Goal: Transaction & Acquisition: Purchase product/service

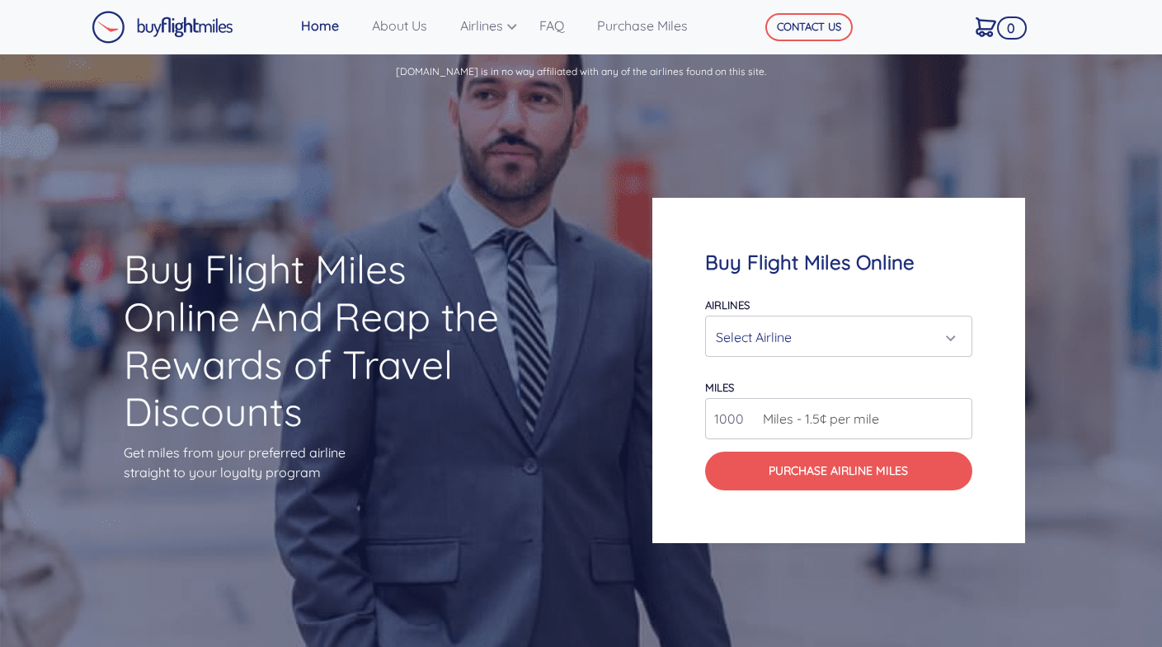
click at [832, 340] on div "Select Airline" at bounding box center [834, 337] width 236 height 31
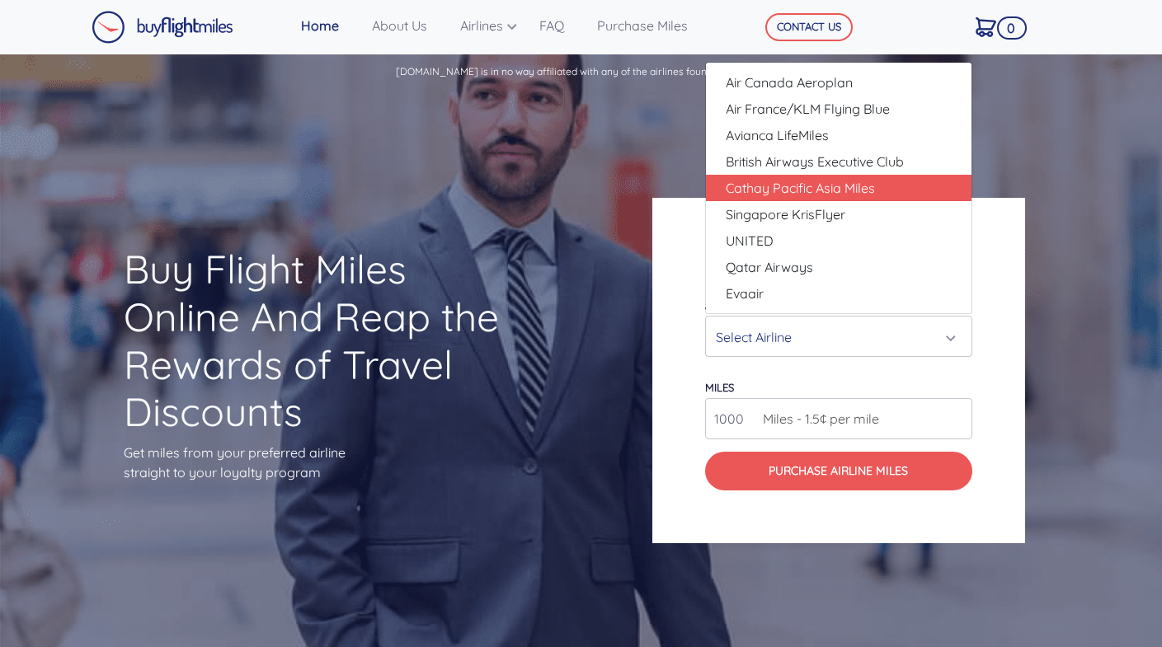
click at [807, 194] on span "Cathay Pacific Asia Miles" at bounding box center [800, 188] width 149 height 20
select select "Cathay Pacific Asia Miles"
type input "80000"
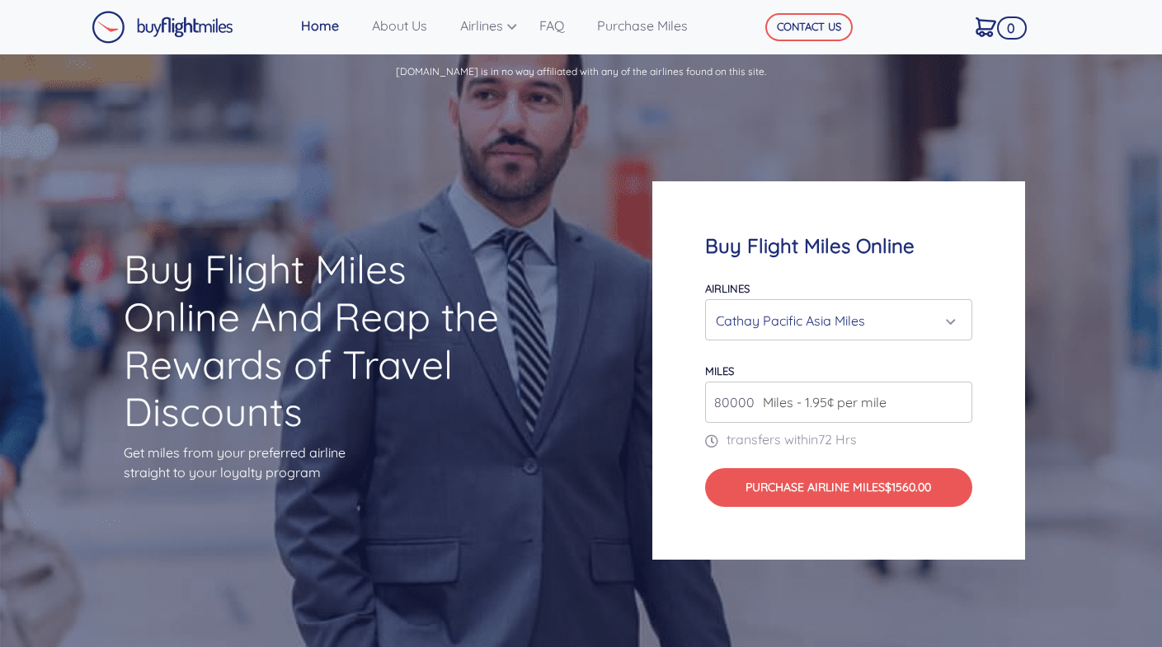
click at [801, 407] on span "Miles - 1.95¢ per mile" at bounding box center [820, 402] width 132 height 20
click at [737, 314] on div "Cathay Pacific Asia Miles" at bounding box center [834, 320] width 236 height 31
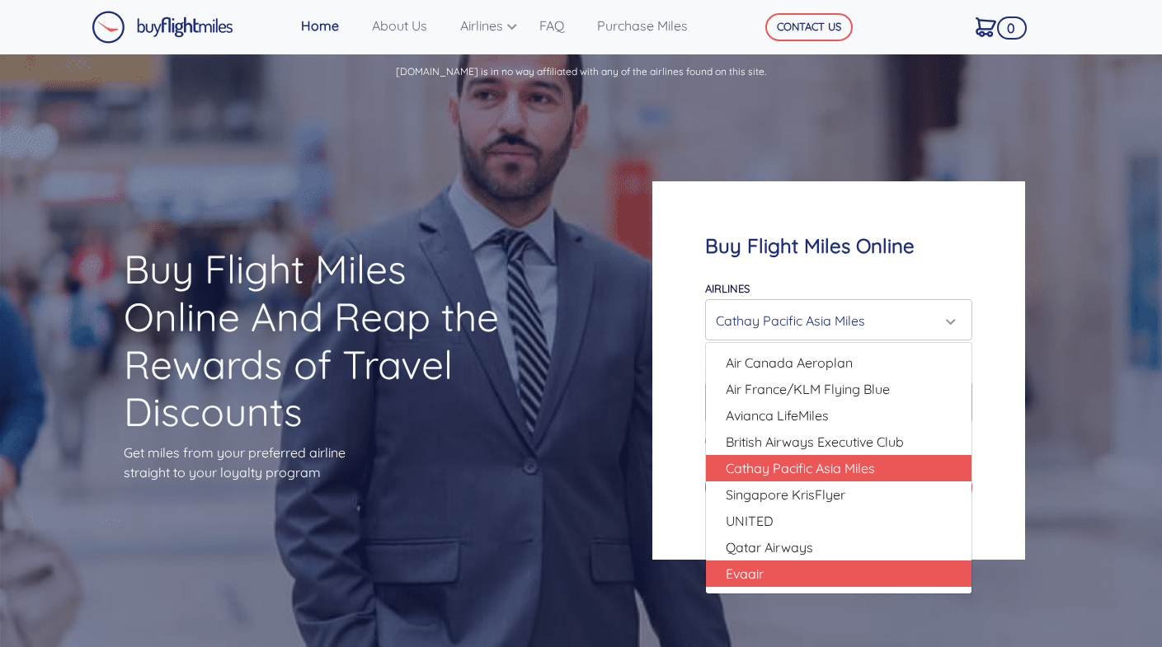
click at [735, 576] on span "Evaair" at bounding box center [745, 574] width 38 height 20
select select "Evaair"
type input "50000"
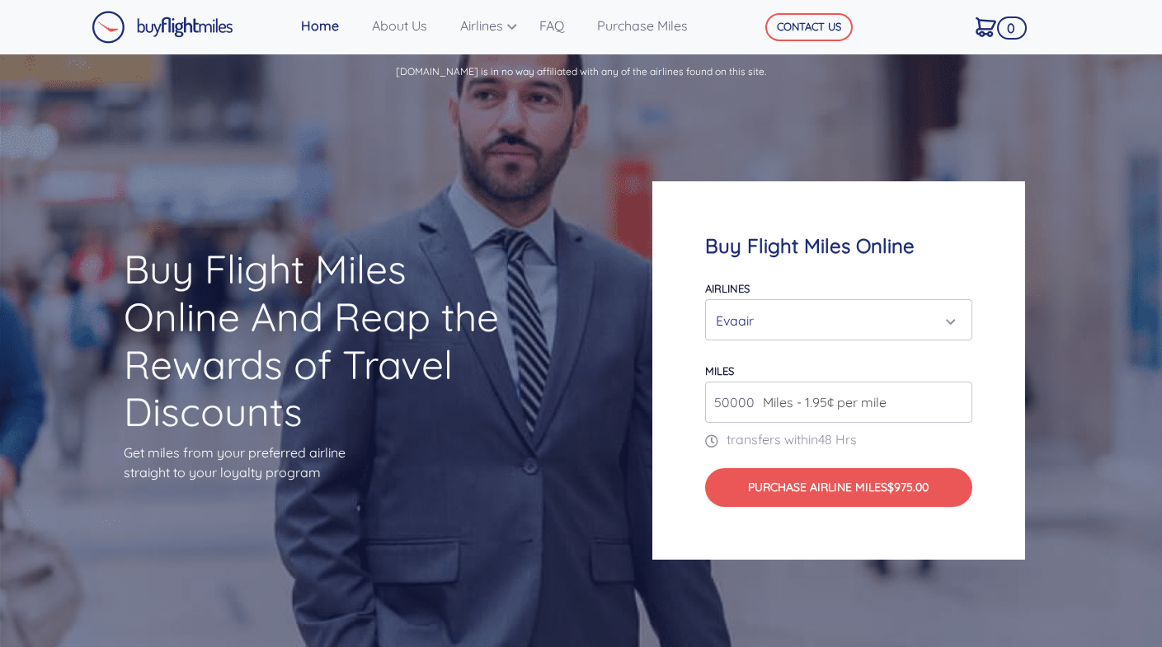
click at [796, 407] on span "Miles - 1.95¢ per mile" at bounding box center [820, 402] width 132 height 20
click at [796, 320] on div "Evaair" at bounding box center [834, 320] width 236 height 31
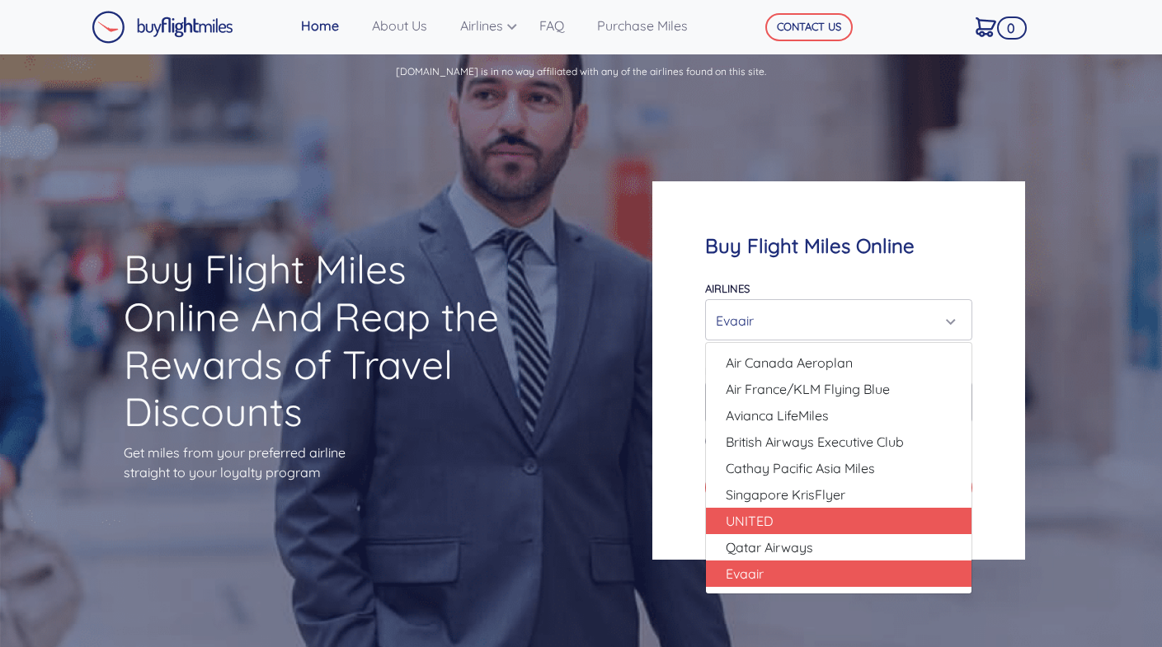
click at [764, 527] on span "UNITED" at bounding box center [750, 521] width 48 height 20
select select "UNITED"
type input "80000"
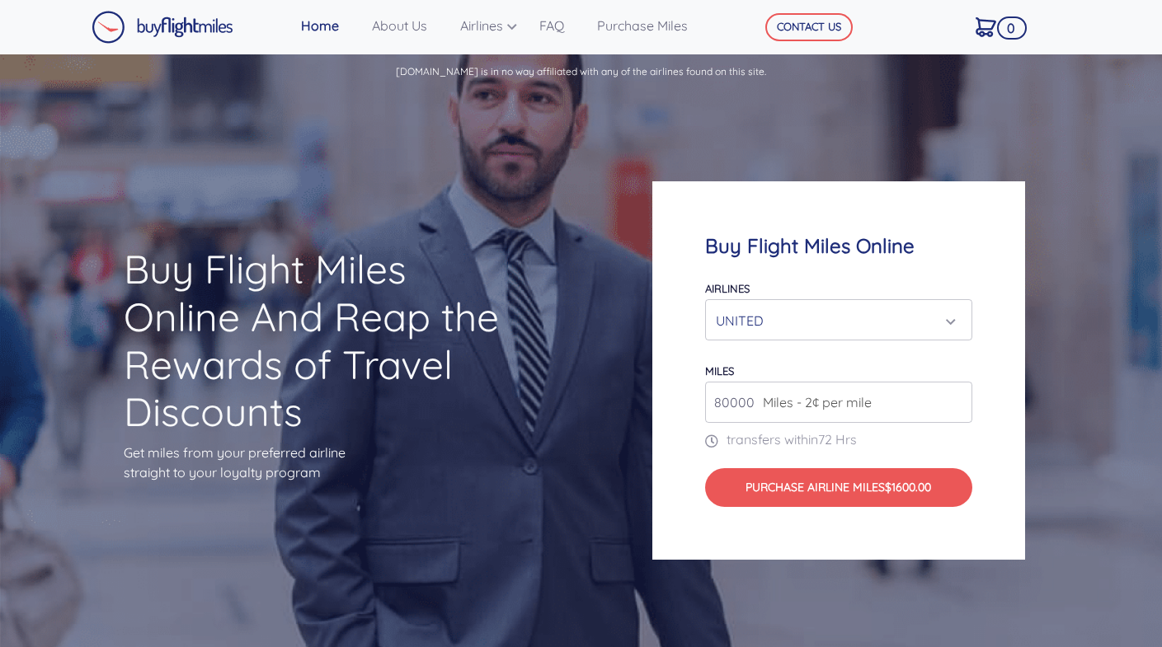
click at [727, 332] on div "UNITED" at bounding box center [834, 320] width 236 height 31
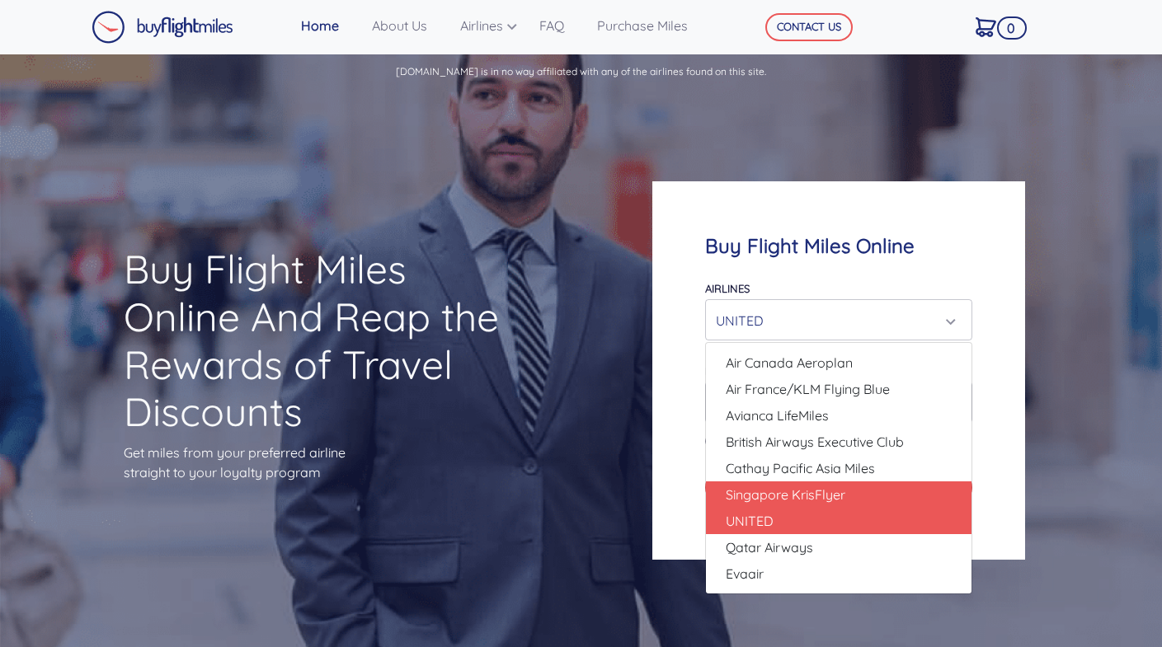
click at [736, 504] on span "Singapore KrisFlyer" at bounding box center [786, 495] width 120 height 20
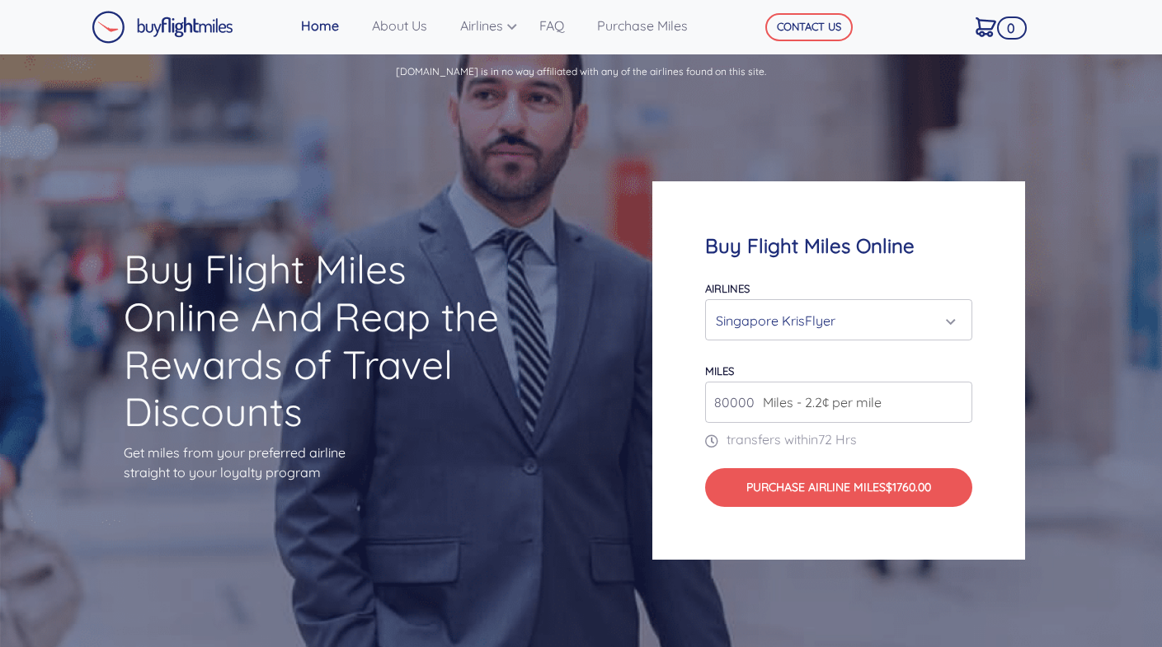
click at [734, 316] on div "Singapore KrisFlyer" at bounding box center [834, 320] width 236 height 31
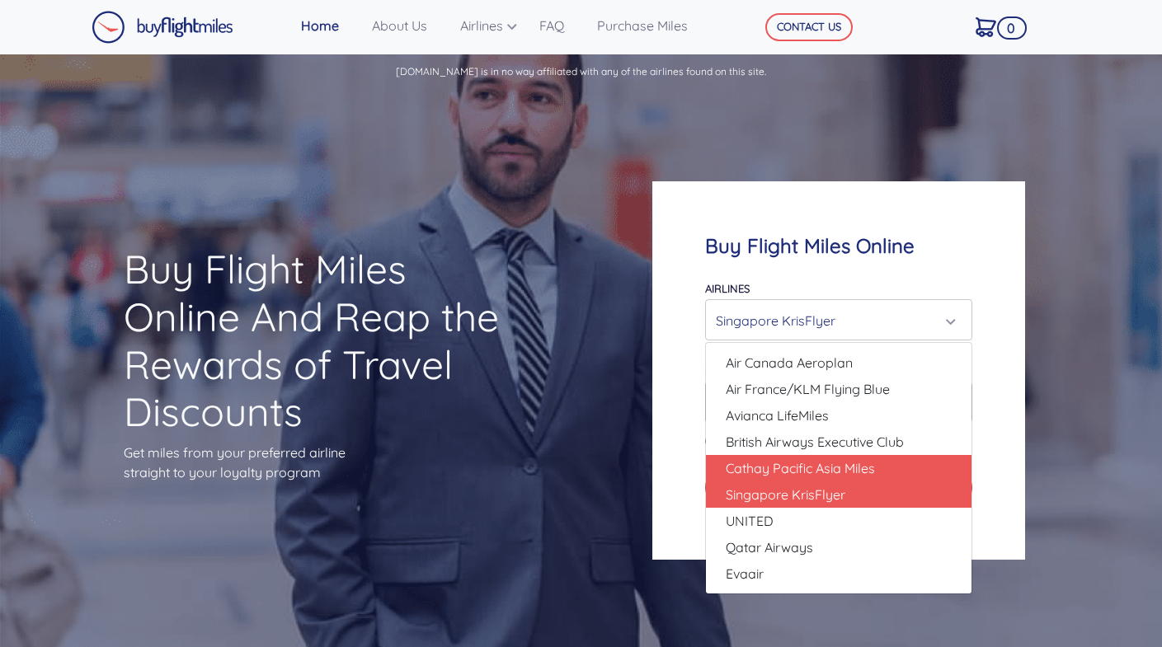
click at [749, 469] on span "Cathay Pacific Asia Miles" at bounding box center [800, 468] width 149 height 20
select select "Cathay Pacific Asia Miles"
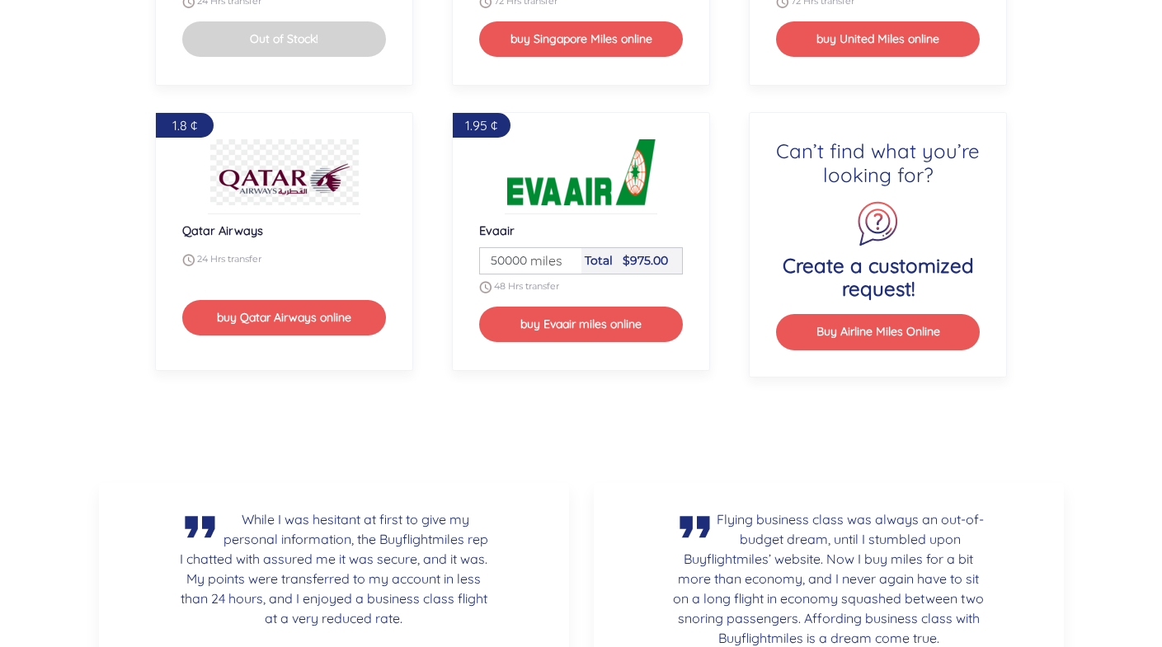
scroll to position [2226, 0]
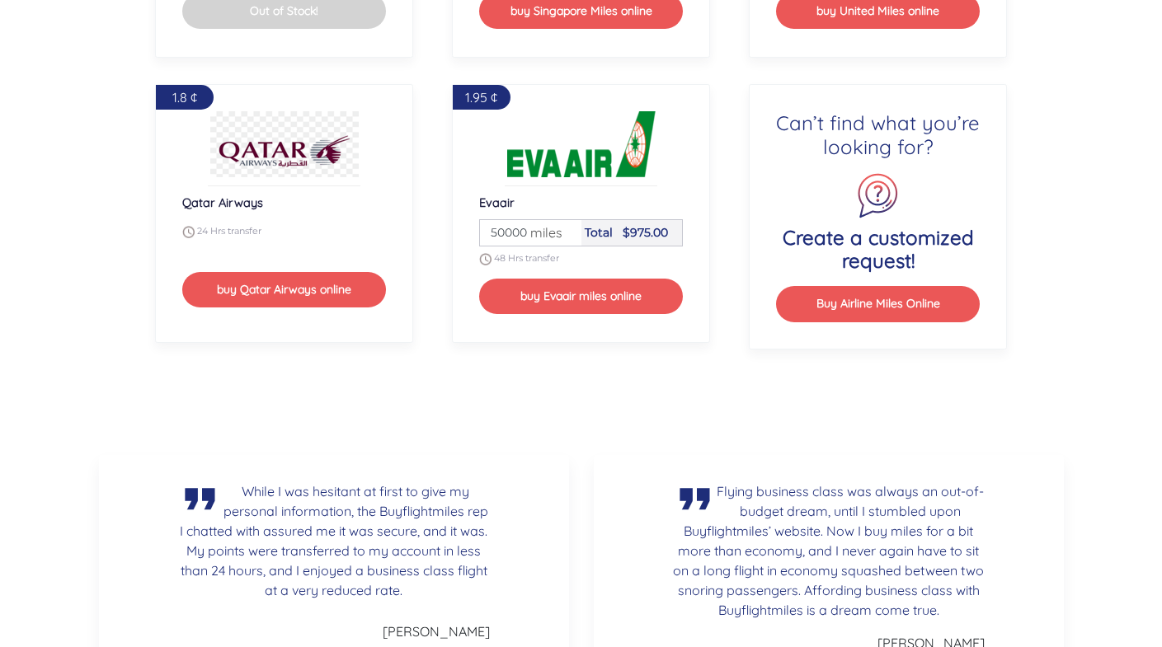
click at [550, 237] on span "miles" at bounding box center [542, 233] width 40 height 20
click at [609, 228] on span "Total" at bounding box center [599, 232] width 28 height 15
drag, startPoint x: 561, startPoint y: 229, endPoint x: 470, endPoint y: 229, distance: 90.7
click at [470, 229] on div "1.95 ¢ Evaair Miles 50000 miles Total $975.00 48 Hrs transfer buy Evaair miles …" at bounding box center [581, 213] width 259 height 259
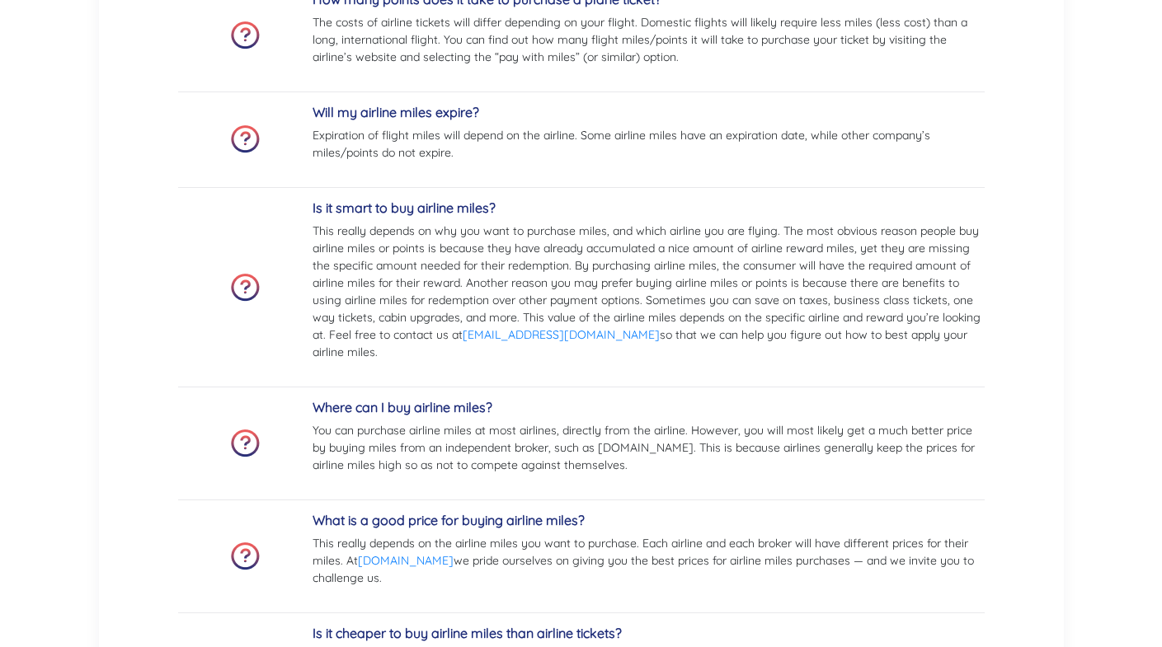
scroll to position [3381, 0]
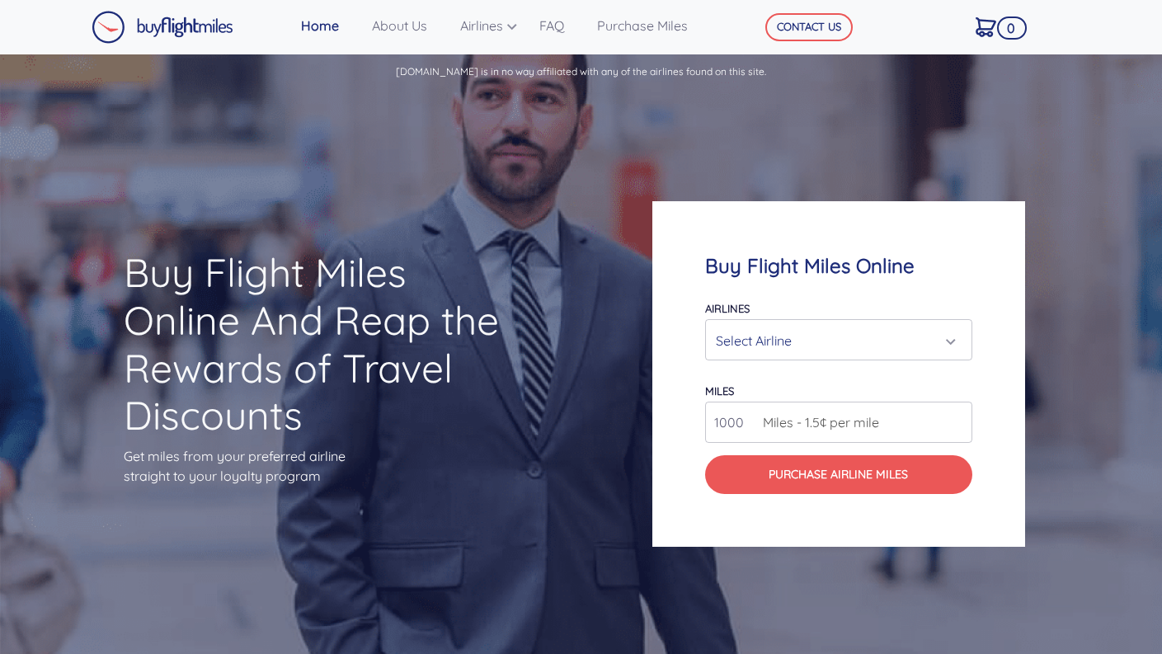
click at [754, 335] on div "Select Airline" at bounding box center [834, 340] width 236 height 31
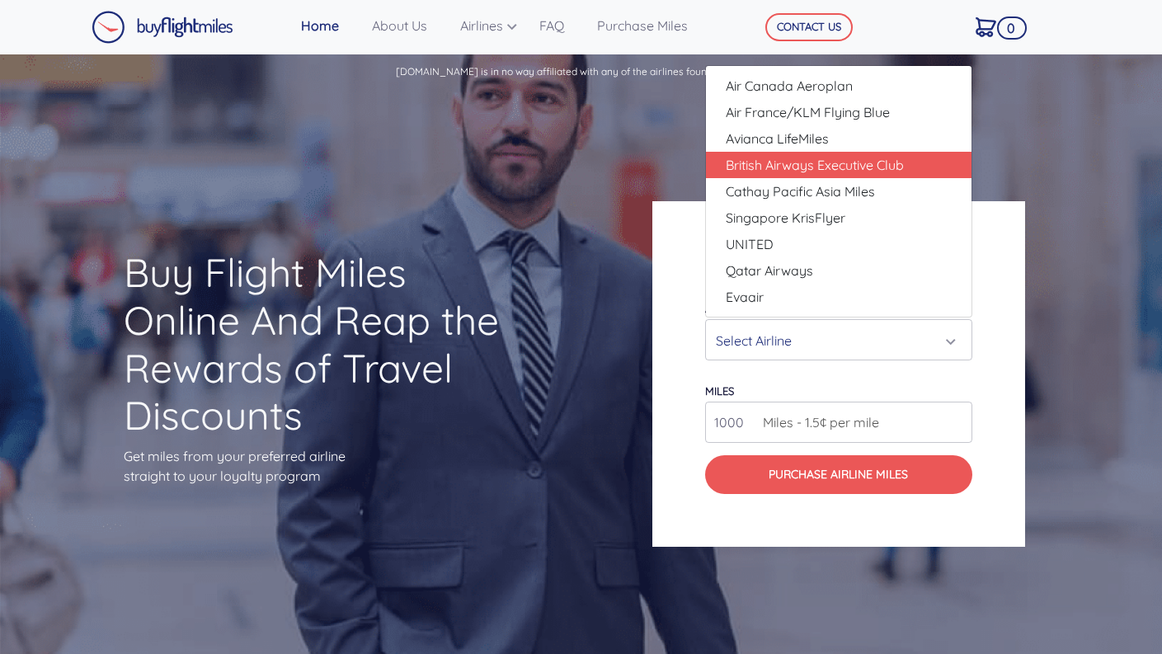
click at [766, 167] on span "British Airways Executive Club" at bounding box center [815, 165] width 178 height 20
select select "British Airways Executive Club"
type input "80000"
